Goal: Transaction & Acquisition: Purchase product/service

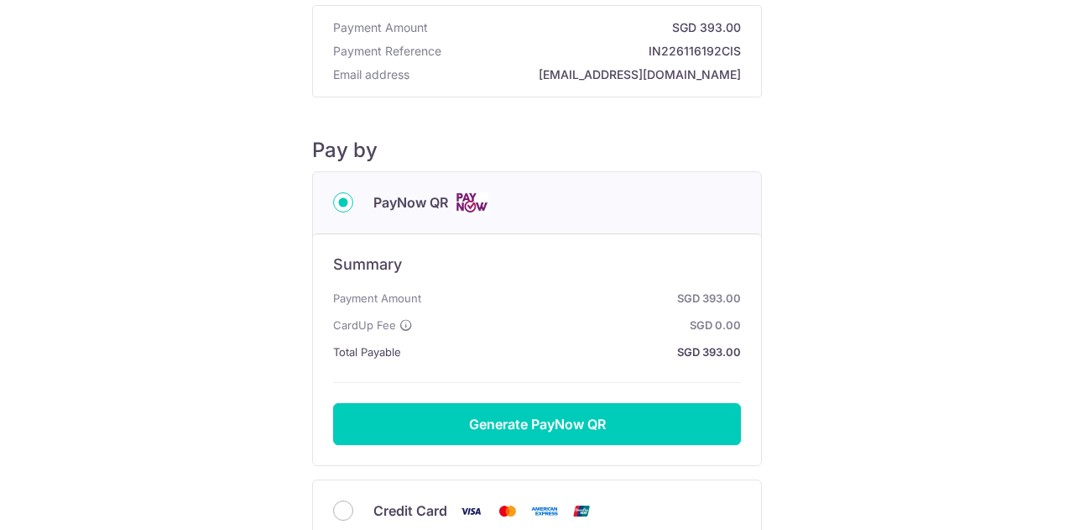
scroll to position [239, 0]
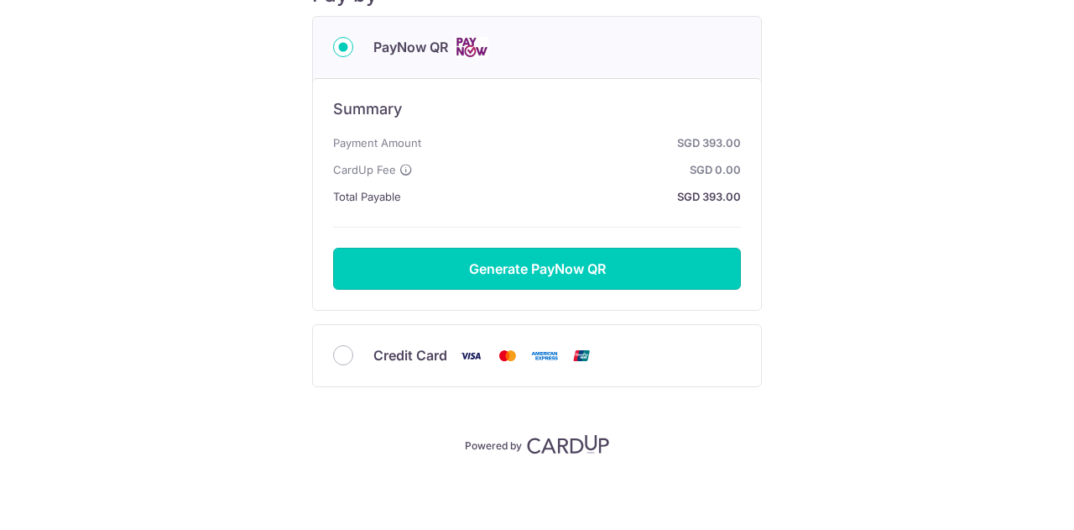
click at [564, 277] on button "Generate PayNow QR" at bounding box center [537, 269] width 408 height 42
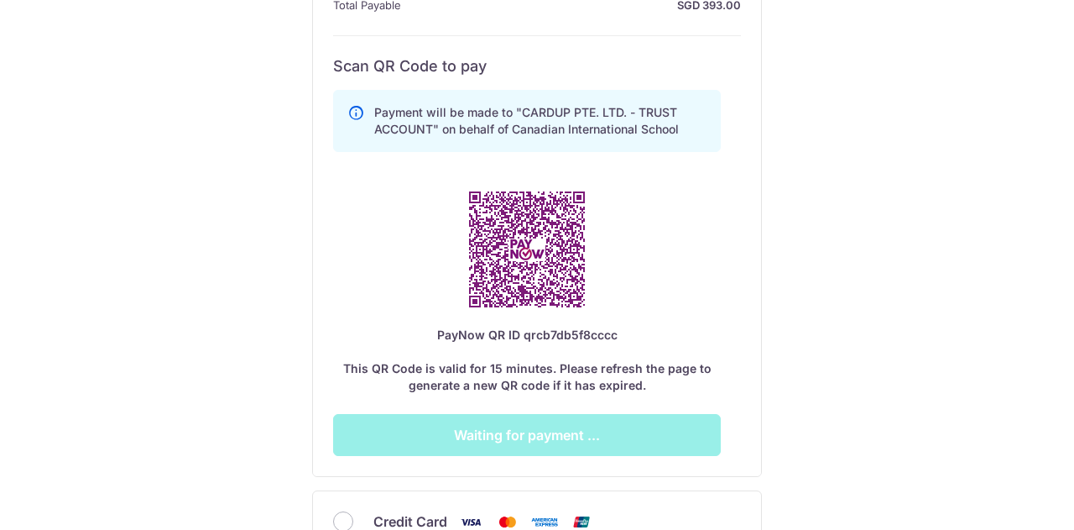
scroll to position [587, 0]
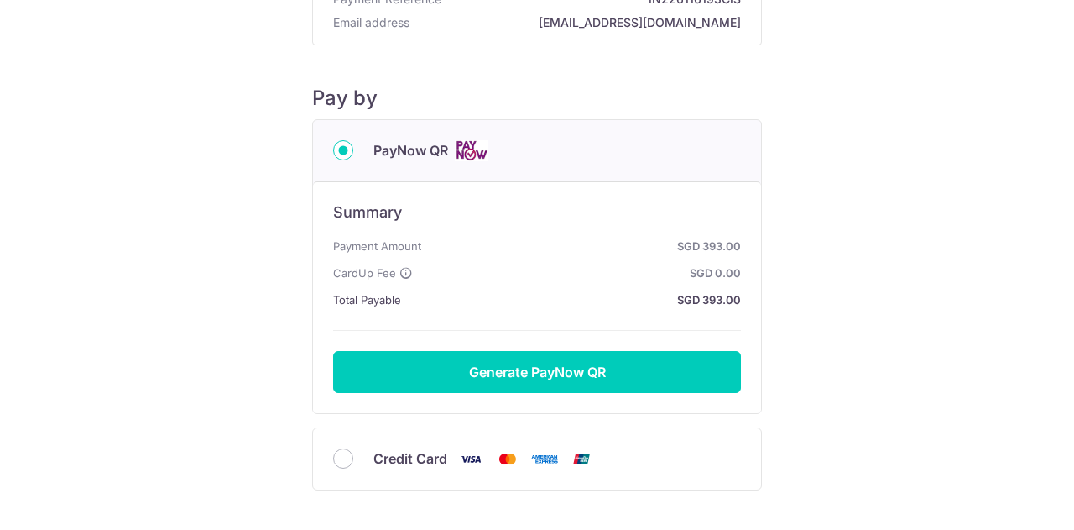
scroll to position [168, 0]
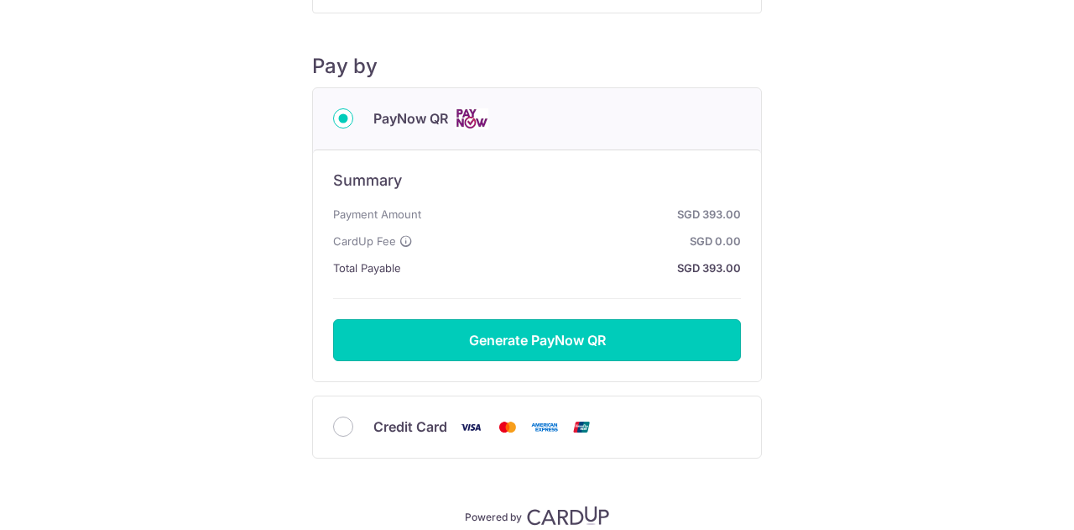
click at [558, 328] on button "Generate PayNow QR" at bounding box center [537, 340] width 408 height 42
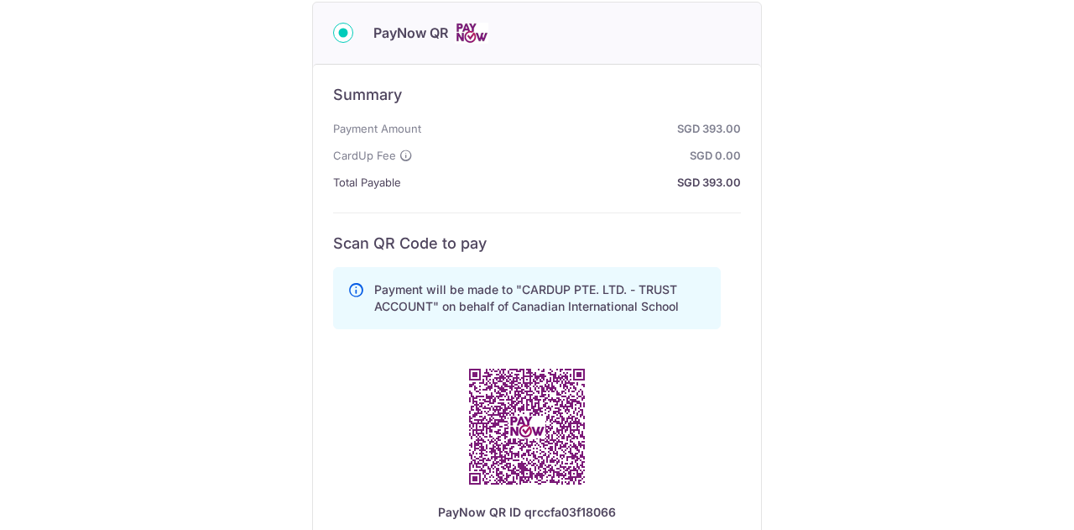
scroll to position [420, 0]
